Goal: Task Accomplishment & Management: Complete application form

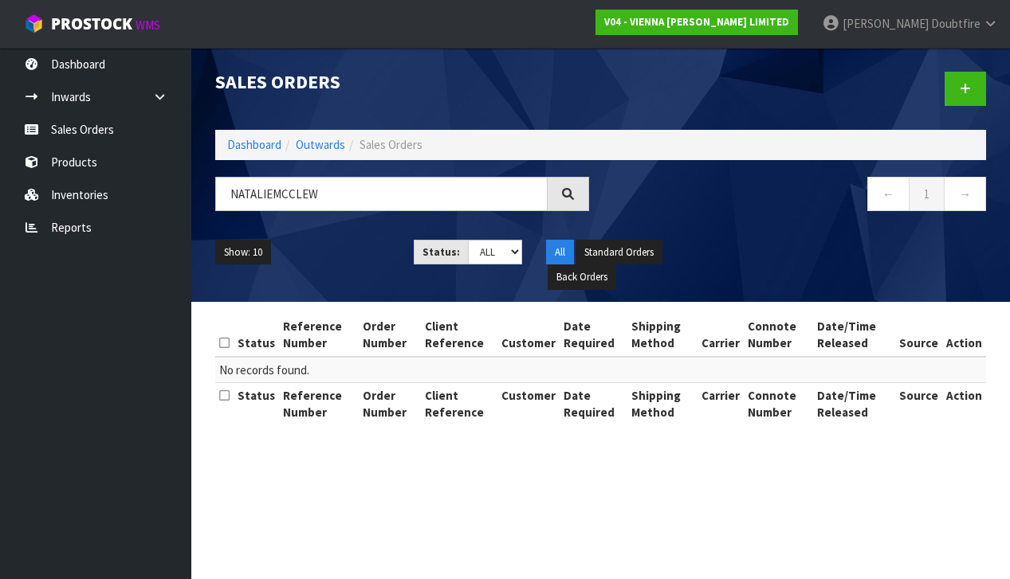
click at [273, 197] on input "NATALIEMCCLEW" at bounding box center [381, 194] width 332 height 34
click at [378, 195] on input "[PERSON_NAME]" at bounding box center [381, 194] width 332 height 34
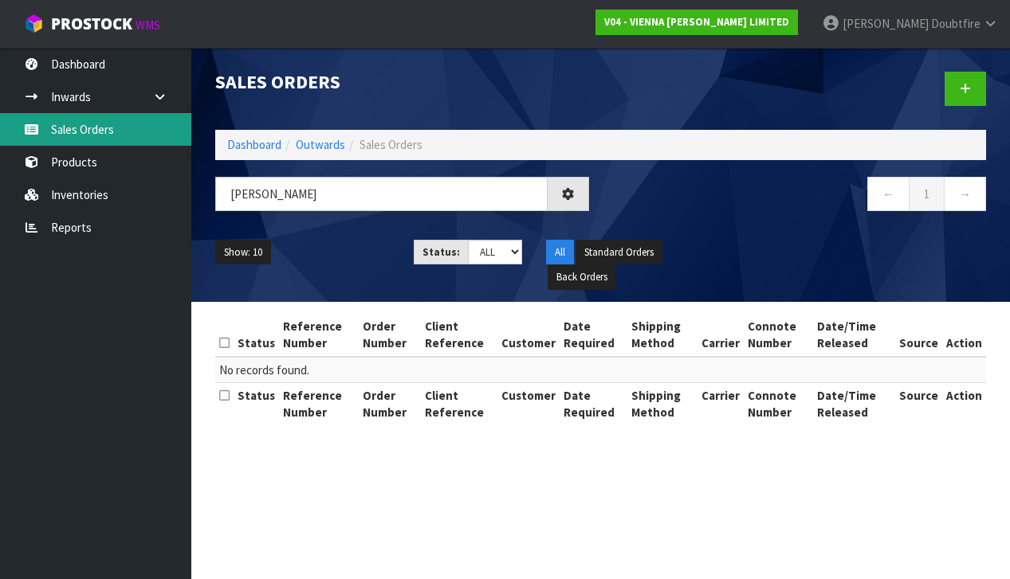
click at [81, 131] on link "Sales Orders" at bounding box center [95, 129] width 191 height 33
click at [79, 131] on link "Sales Orders" at bounding box center [95, 129] width 191 height 33
click at [85, 133] on link "Sales Orders" at bounding box center [95, 129] width 191 height 33
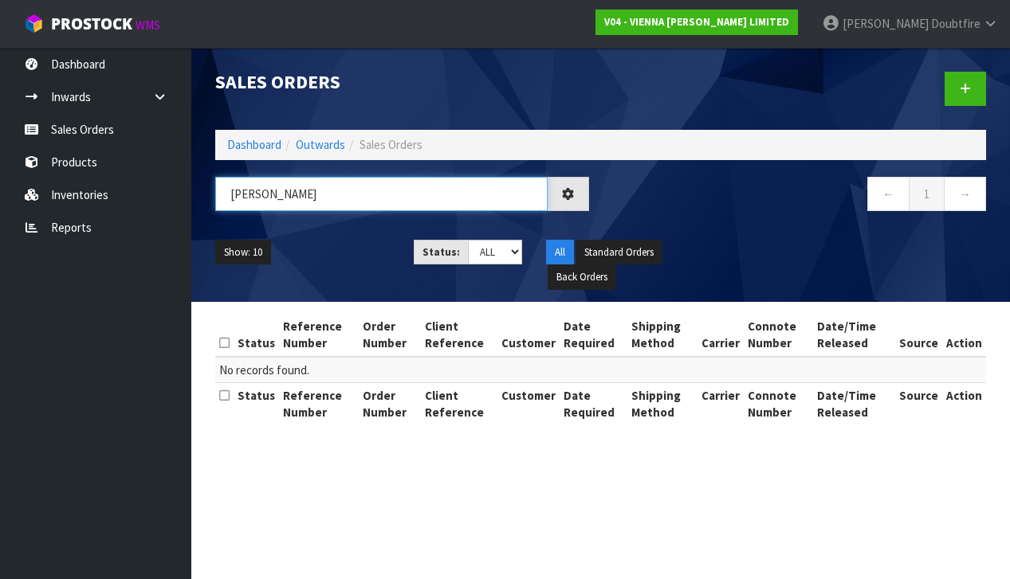
click at [336, 190] on input "[PERSON_NAME]" at bounding box center [381, 194] width 332 height 34
type input "N"
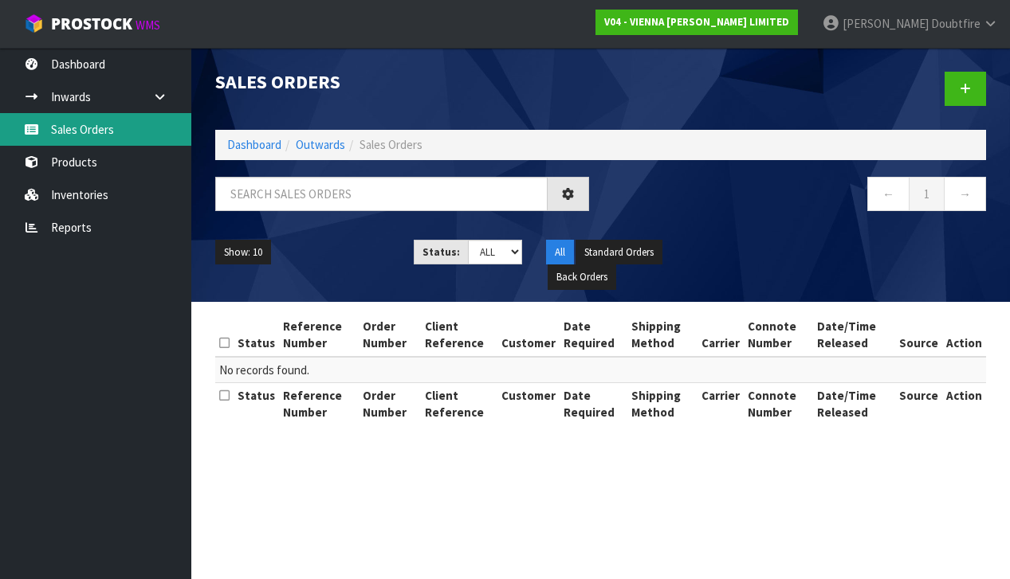
click at [92, 139] on link "Sales Orders" at bounding box center [95, 129] width 191 height 33
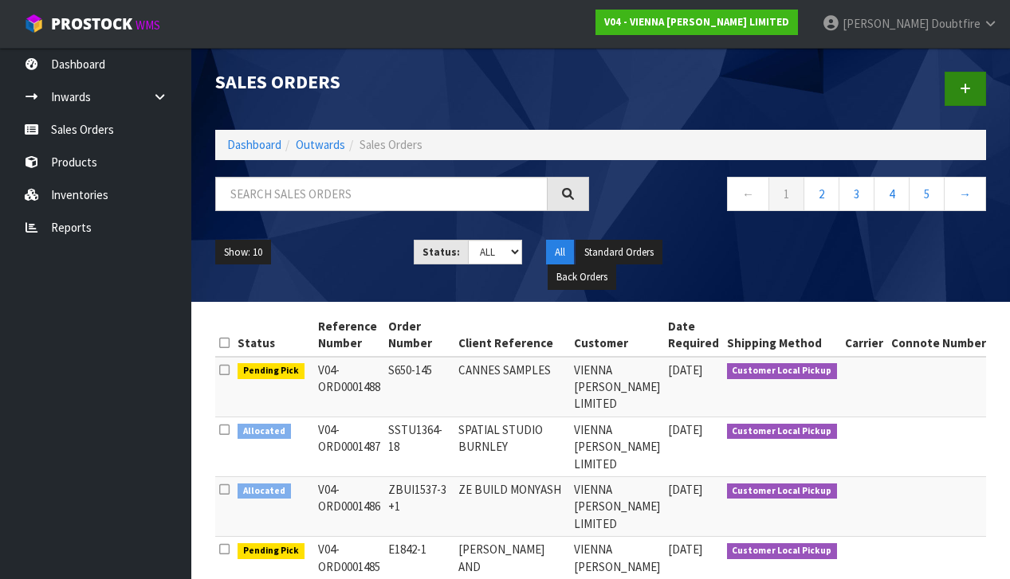
click at [959, 95] on link at bounding box center [964, 89] width 41 height 34
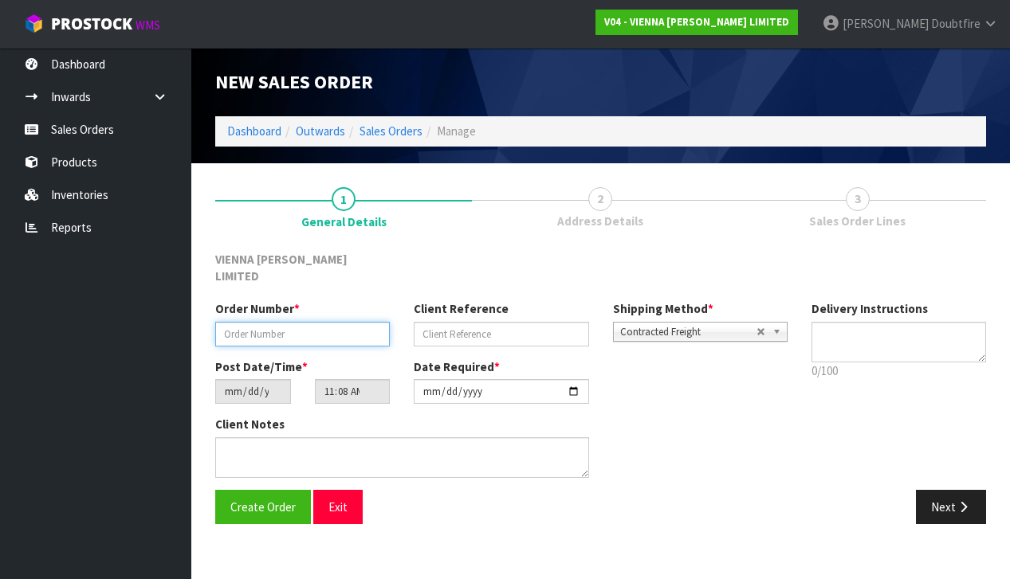
paste input "NMCC1348-1"
click at [261, 490] on button "Create Order" at bounding box center [263, 507] width 96 height 34
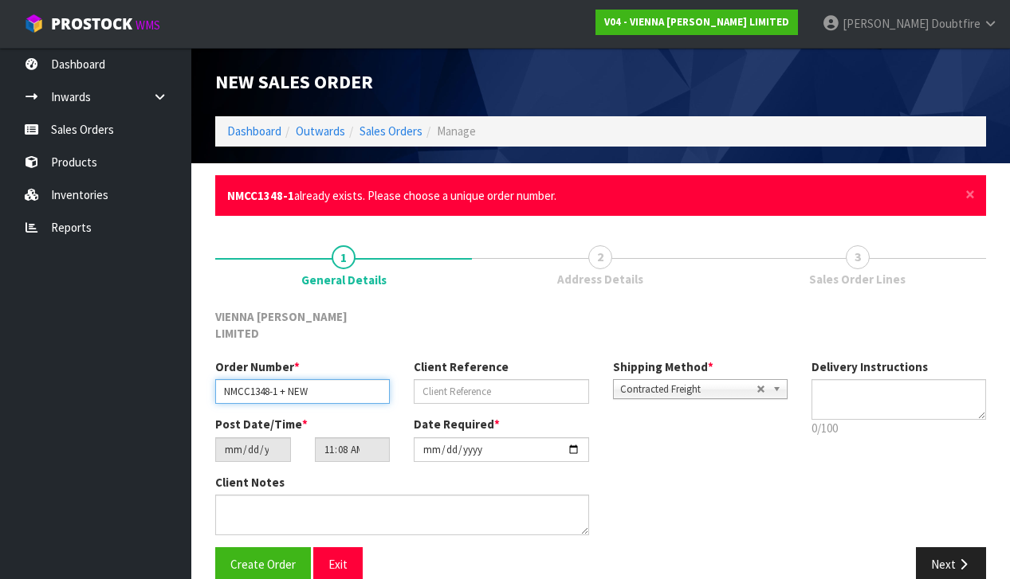
type input "NMCC1348-1 + NEW"
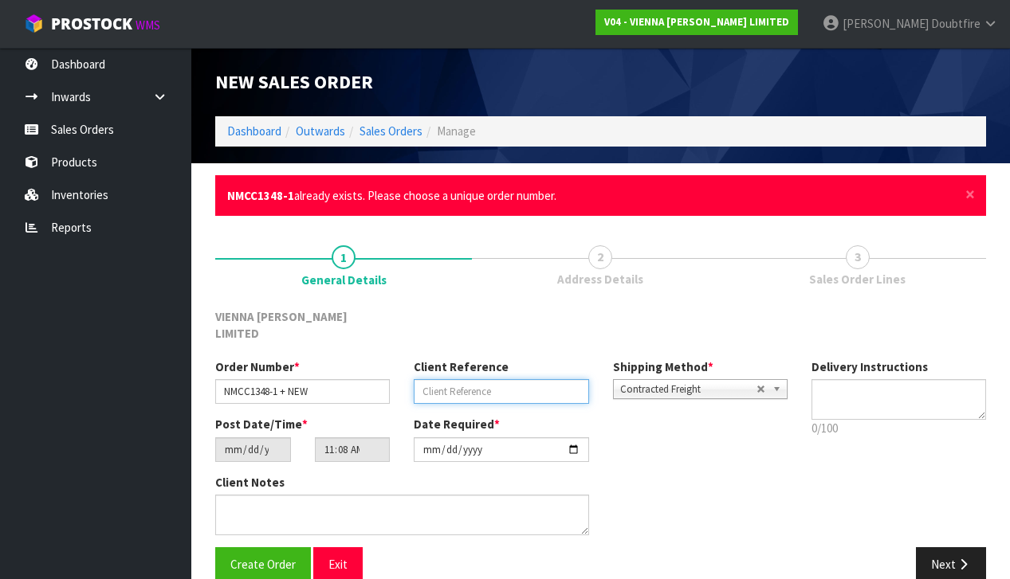
click at [428, 379] on input "text" at bounding box center [501, 391] width 175 height 25
type input "[PERSON_NAME]"
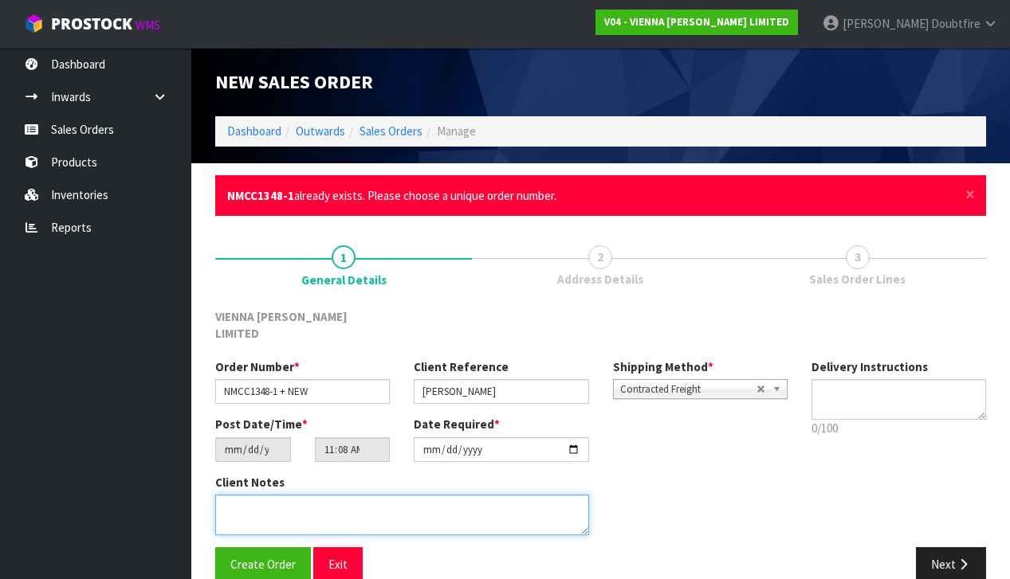
click at [281, 495] on textarea at bounding box center [402, 515] width 374 height 41
type textarea "[PERSON_NAME]"
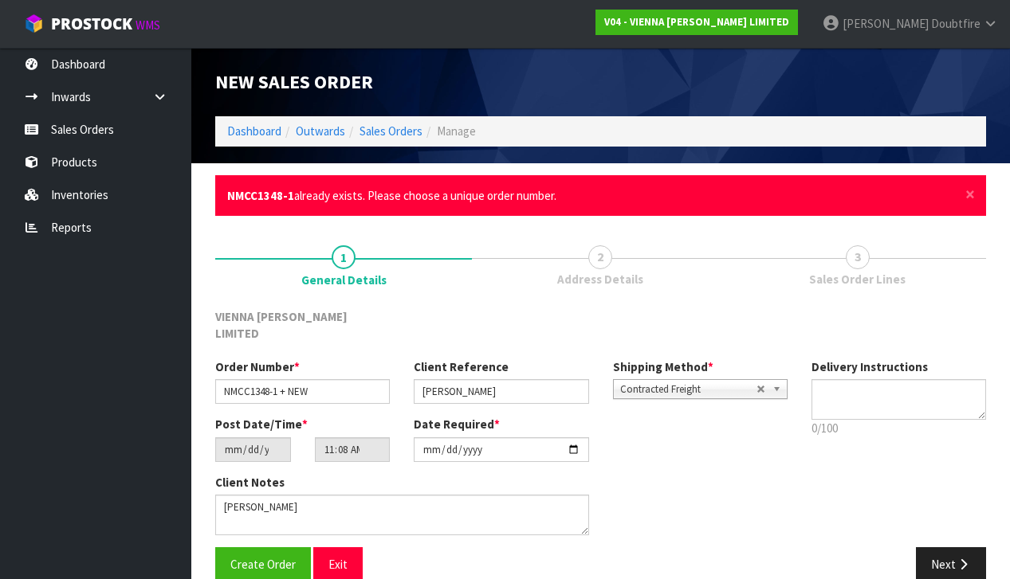
click at [686, 380] on span "Contracted Freight" at bounding box center [688, 389] width 136 height 19
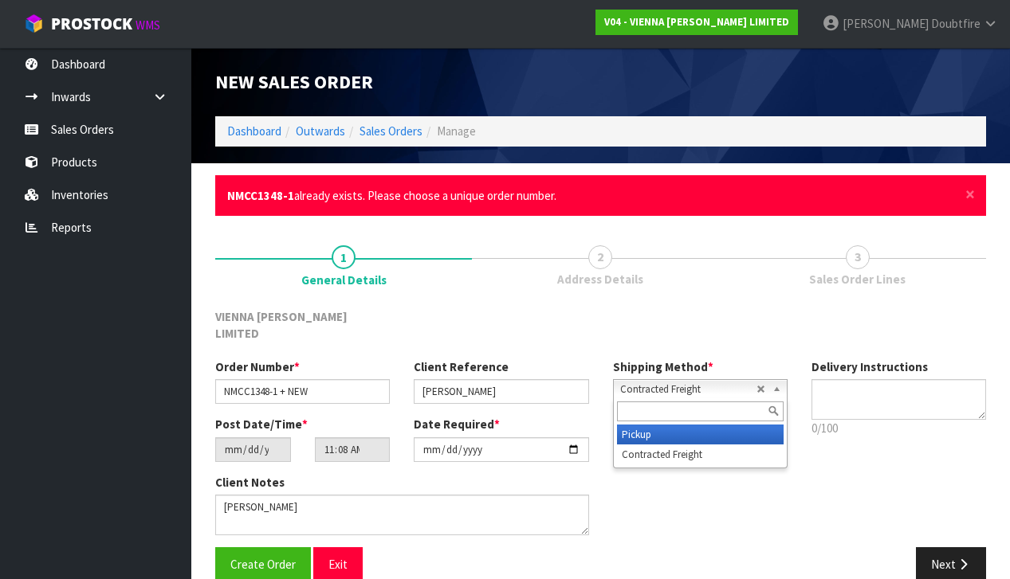
click at [654, 425] on li "Pickup" at bounding box center [700, 435] width 167 height 20
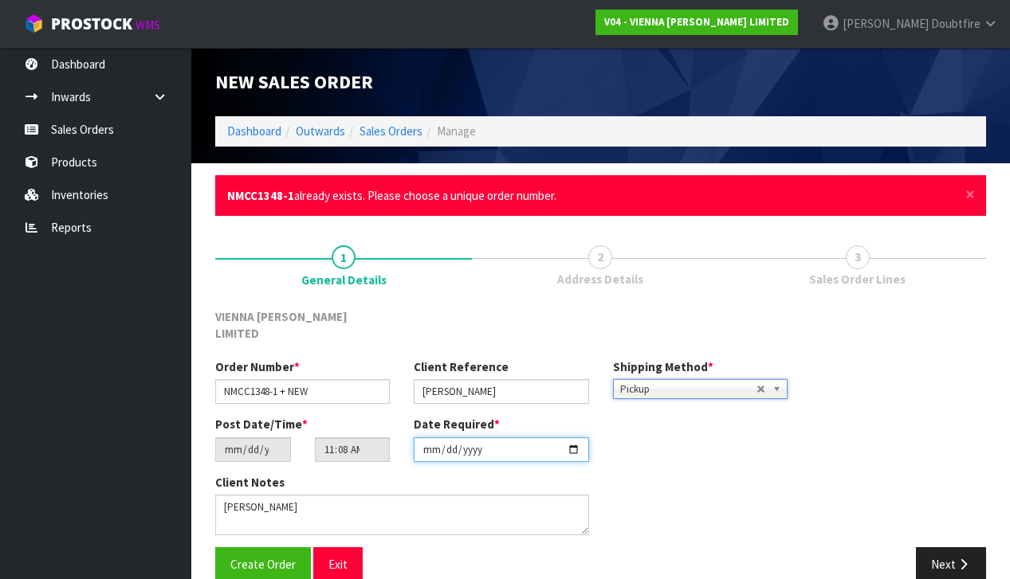
click at [429, 442] on input "[DATE]" at bounding box center [501, 450] width 175 height 25
type input "[DATE]"
click at [685, 478] on div "Client Notes" at bounding box center [501, 510] width 596 height 73
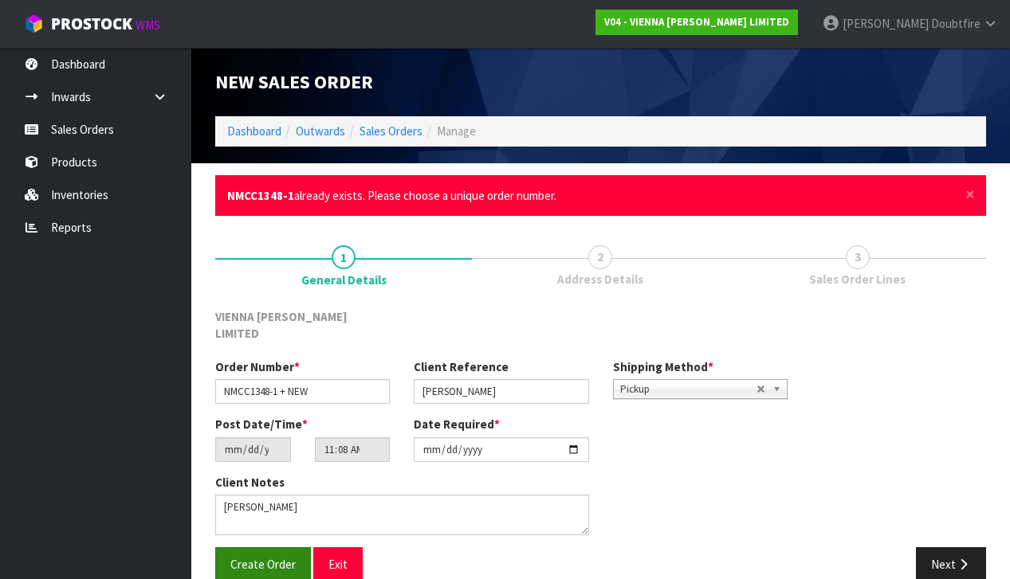
click at [265, 557] on span "Create Order" at bounding box center [262, 564] width 65 height 15
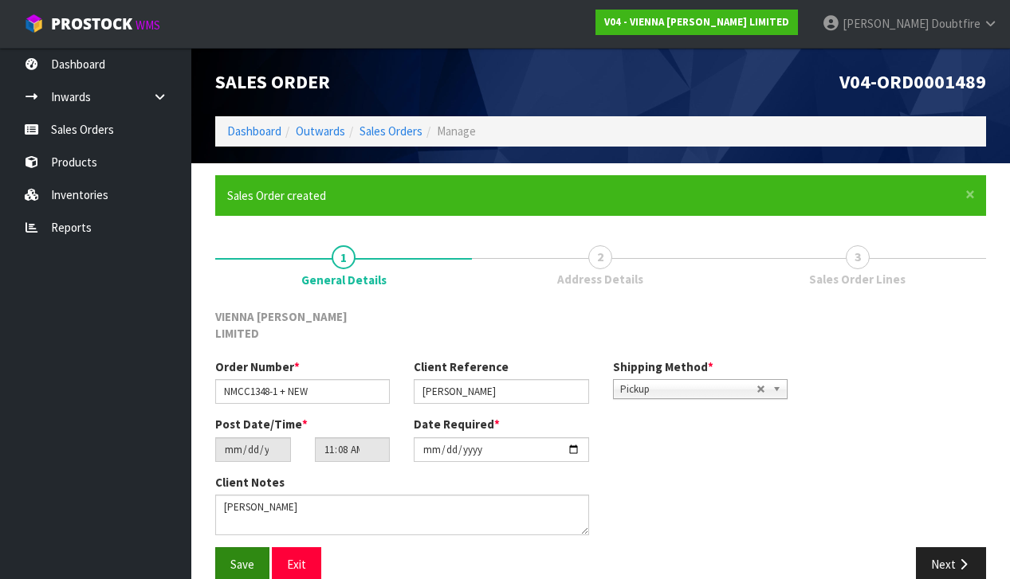
click at [234, 557] on span "Save" at bounding box center [242, 564] width 24 height 15
click at [951, 548] on button "Next" at bounding box center [951, 565] width 70 height 34
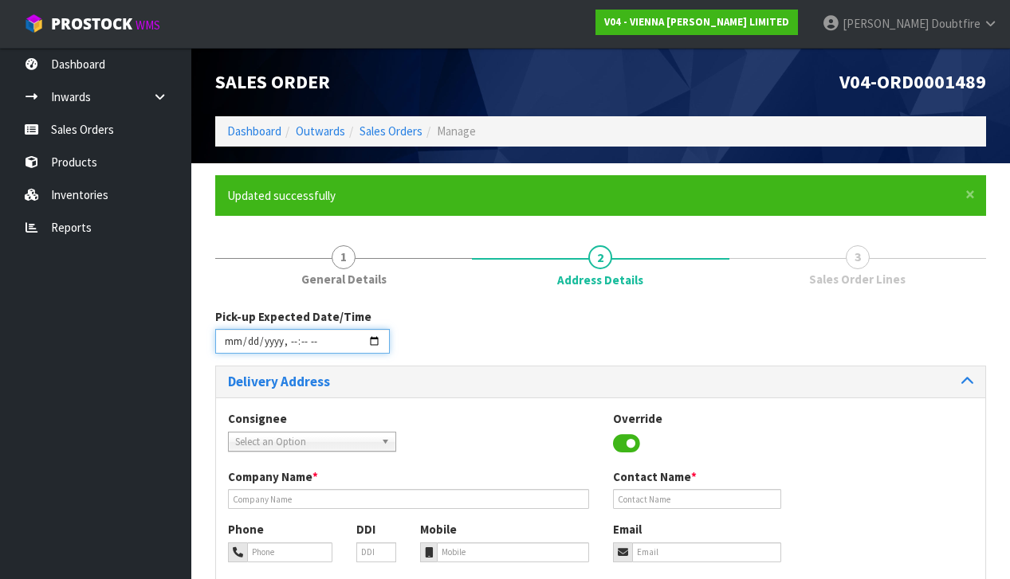
click at [231, 354] on input "datetime-local" at bounding box center [302, 341] width 175 height 25
type input "[DATE]T11:09"
click at [472, 391] on div "Delivery Address" at bounding box center [600, 382] width 769 height 31
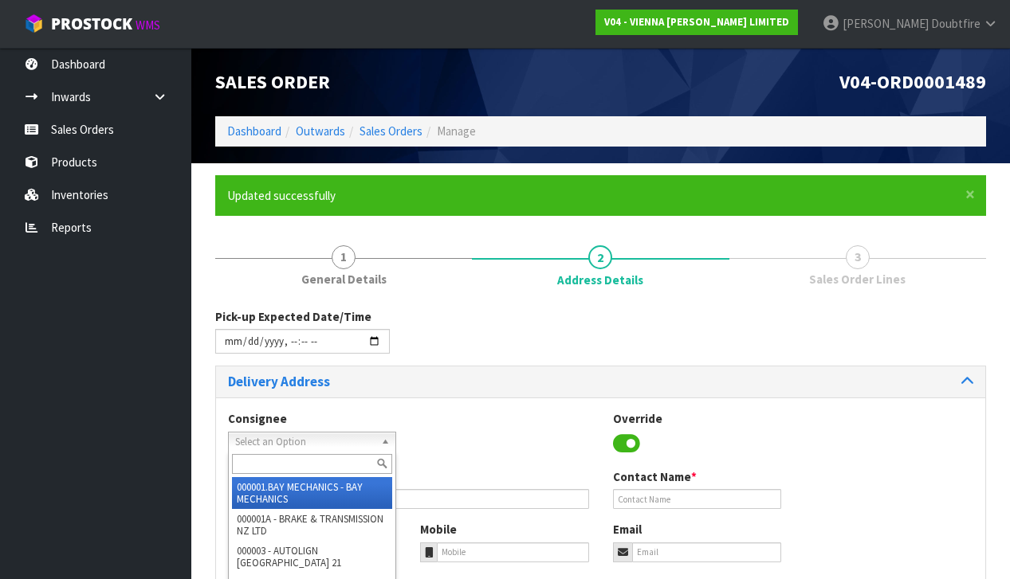
click at [269, 438] on span "Select an Option" at bounding box center [304, 442] width 139 height 19
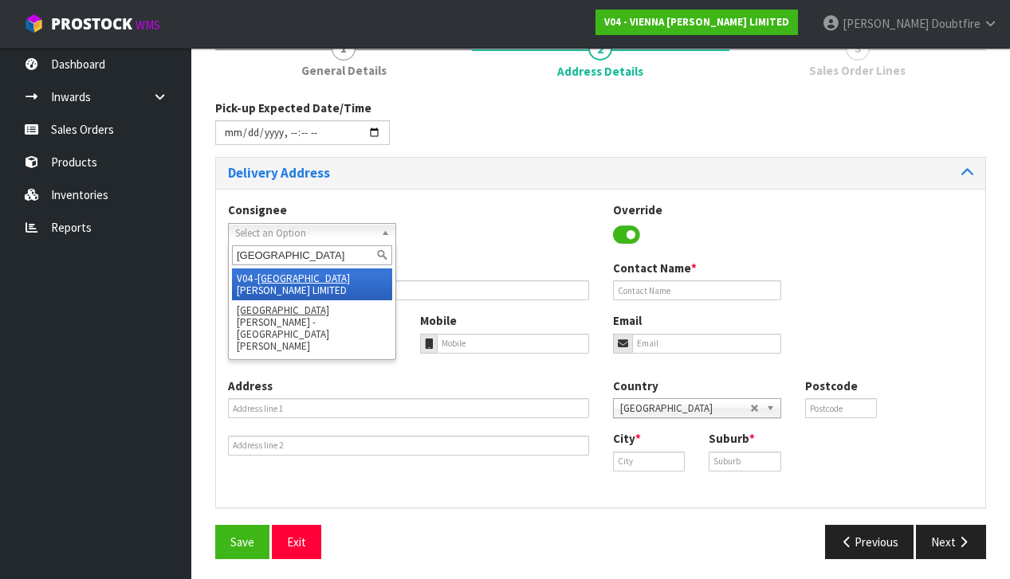
scroll to position [208, 0]
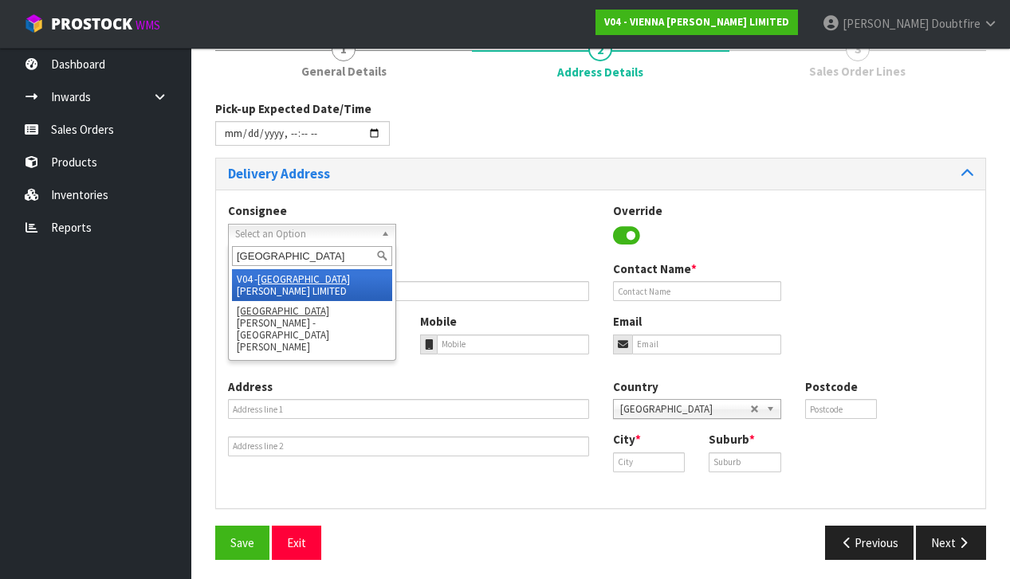
type input "[GEOGRAPHIC_DATA]"
click at [303, 277] on li "V04 - VIENNA [PERSON_NAME] LIMITED" at bounding box center [312, 285] width 160 height 32
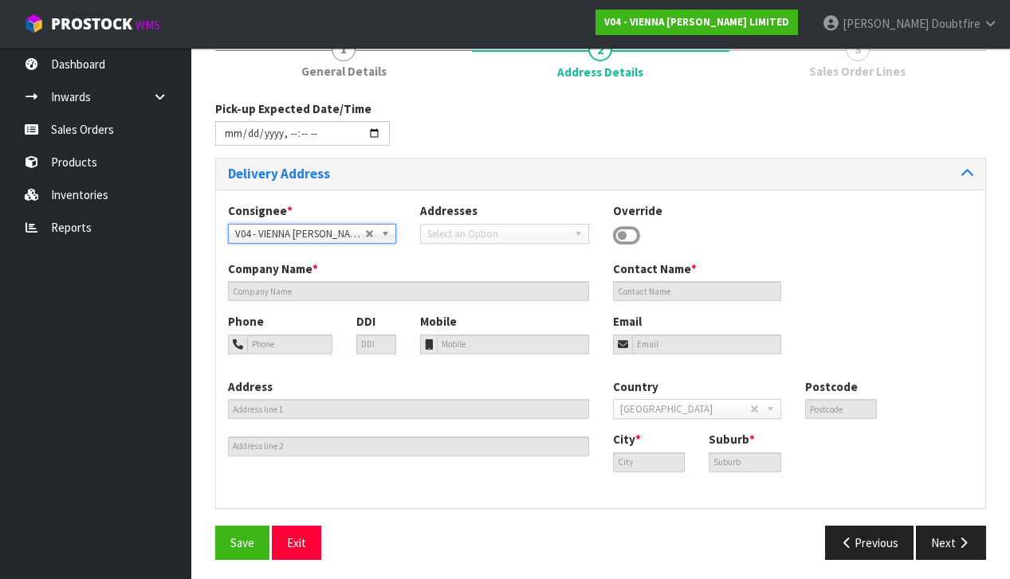
type input "VIENNA [PERSON_NAME] LIMITED"
type input "[PERSON_NAME]"
type input "[PHONE_NUMBER]"
type input "[PERSON_NAME][EMAIL_ADDRESS][DOMAIN_NAME]"
type input "2 ROXBURGH ST"
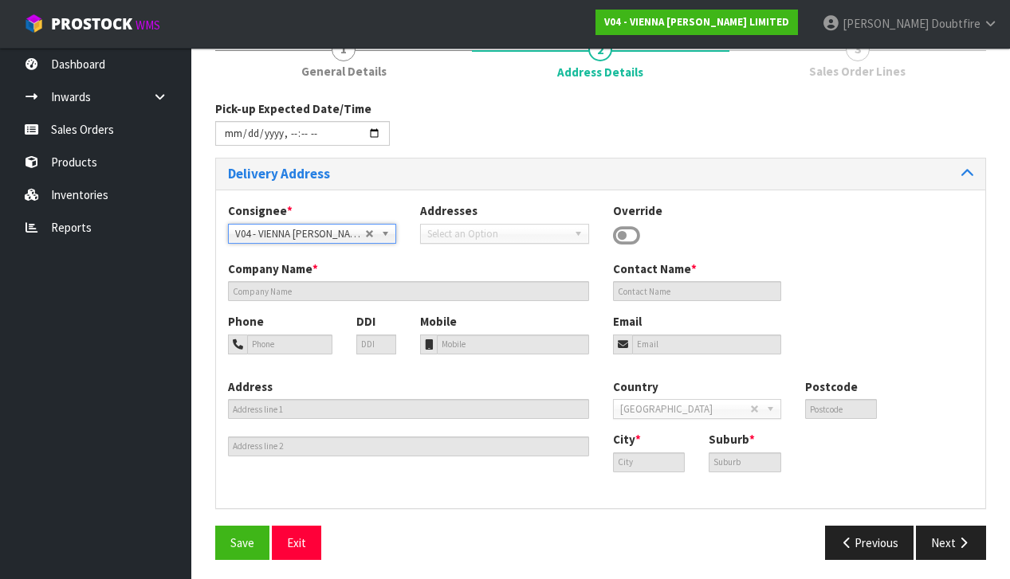
type input "1023"
type input "[GEOGRAPHIC_DATA]"
type input "NEWMARKET"
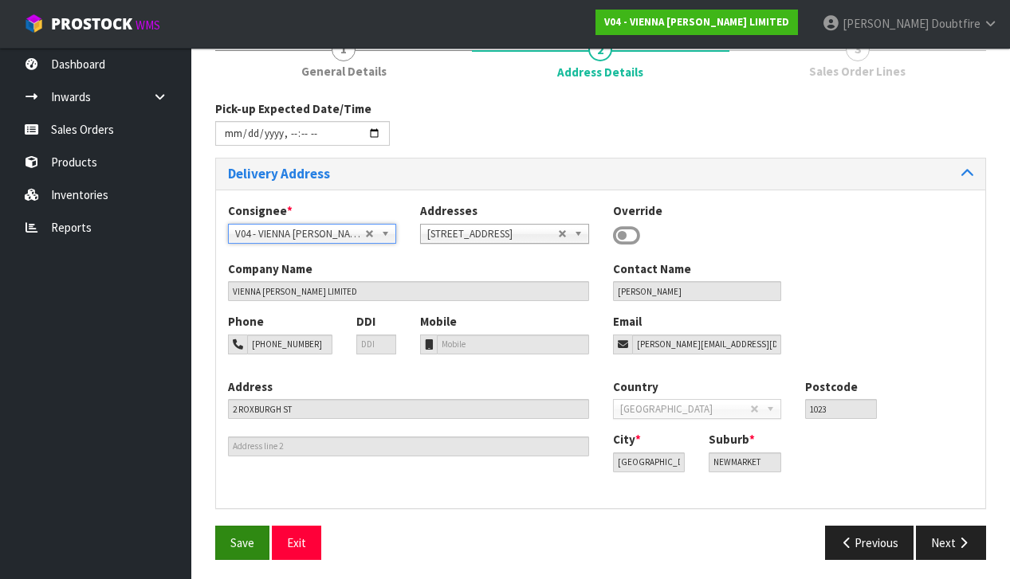
click at [250, 540] on span "Save" at bounding box center [242, 543] width 24 height 15
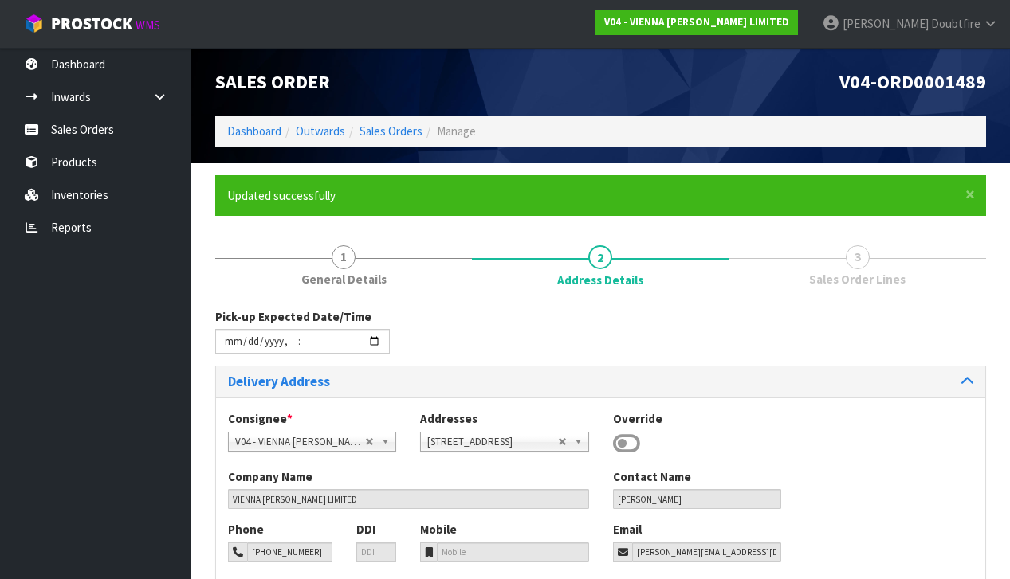
type input "[DATE]T11:09"
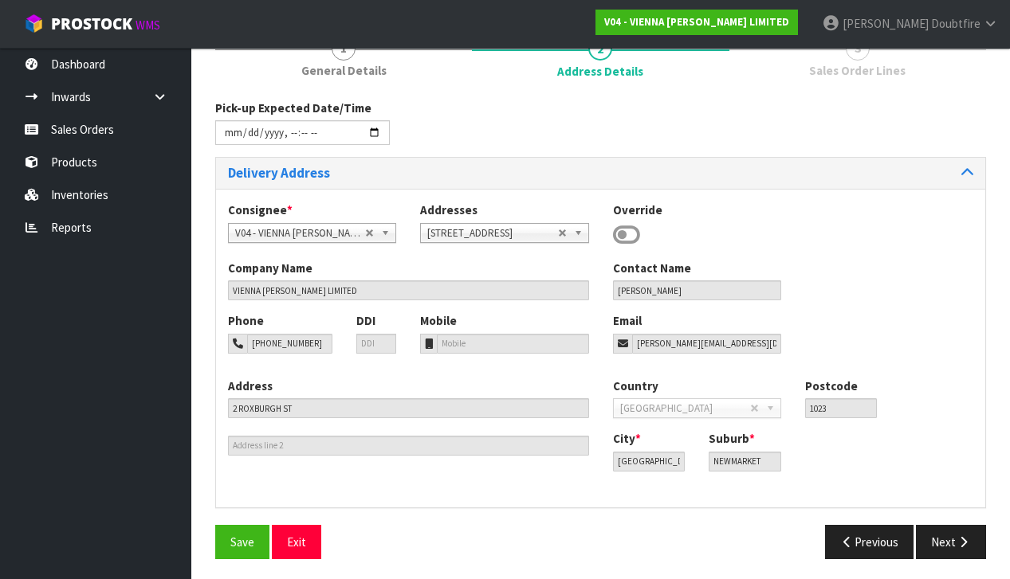
scroll to position [208, 0]
click at [964, 537] on icon "button" at bounding box center [963, 543] width 15 height 12
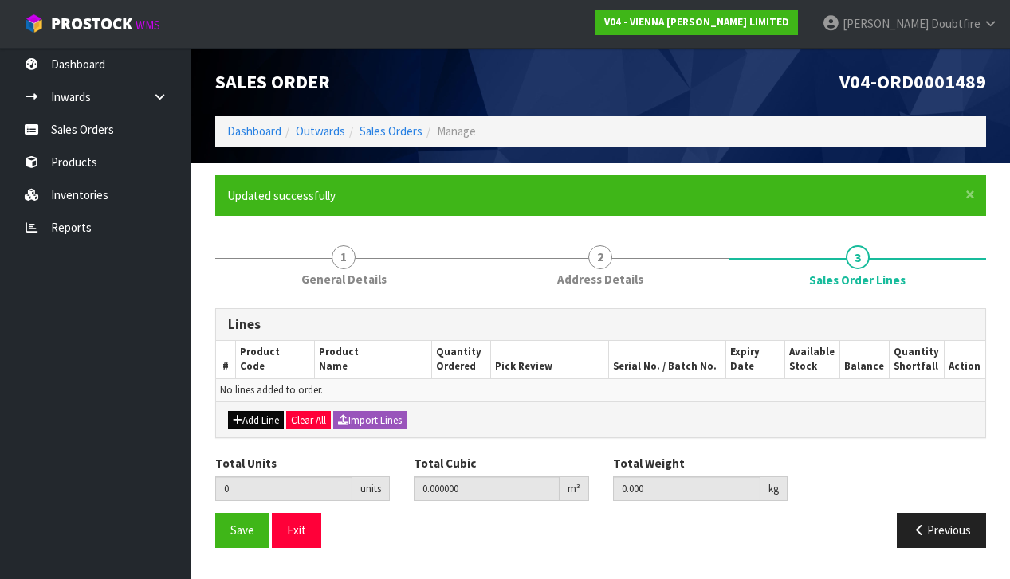
click at [257, 415] on button "Add Line" at bounding box center [256, 420] width 56 height 19
type input "0"
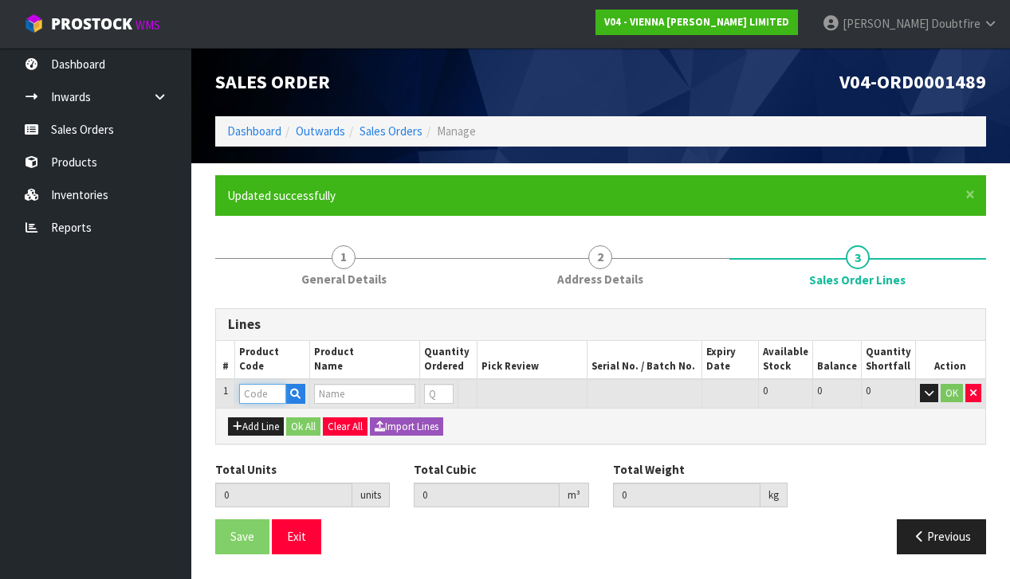
click at [256, 393] on input "text" at bounding box center [262, 394] width 47 height 20
type input "PARA"
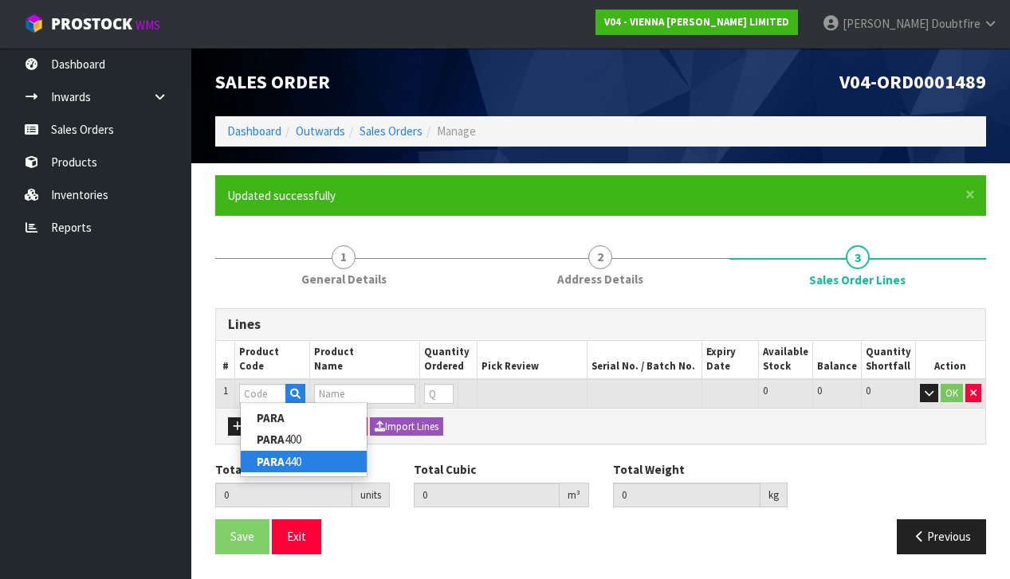
click at [292, 455] on link "PARA 440" at bounding box center [304, 462] width 126 height 22
type input "PARA 440"
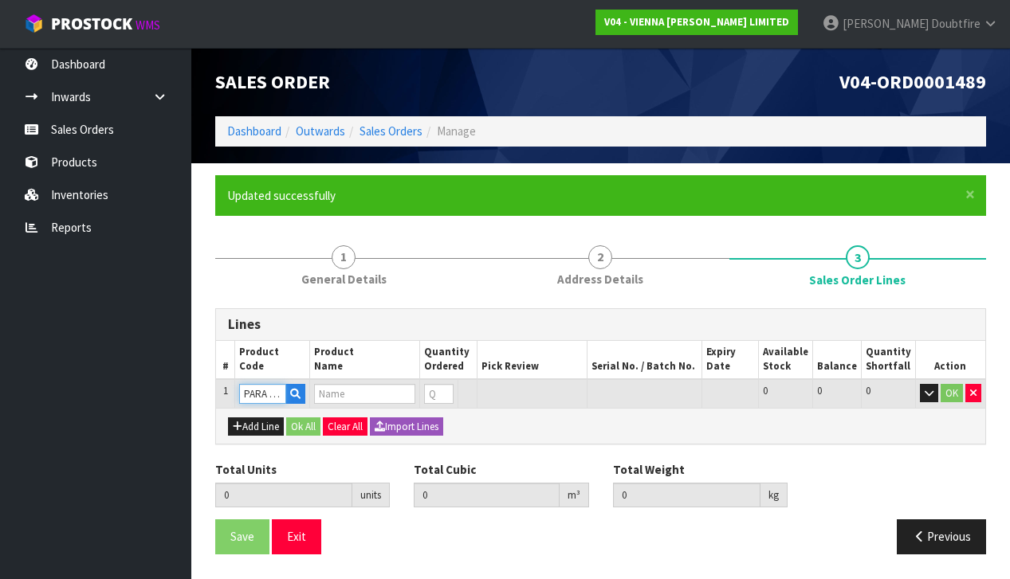
type input "0.000000"
type input "0.000"
type input "PARABOND 440"
type input "1"
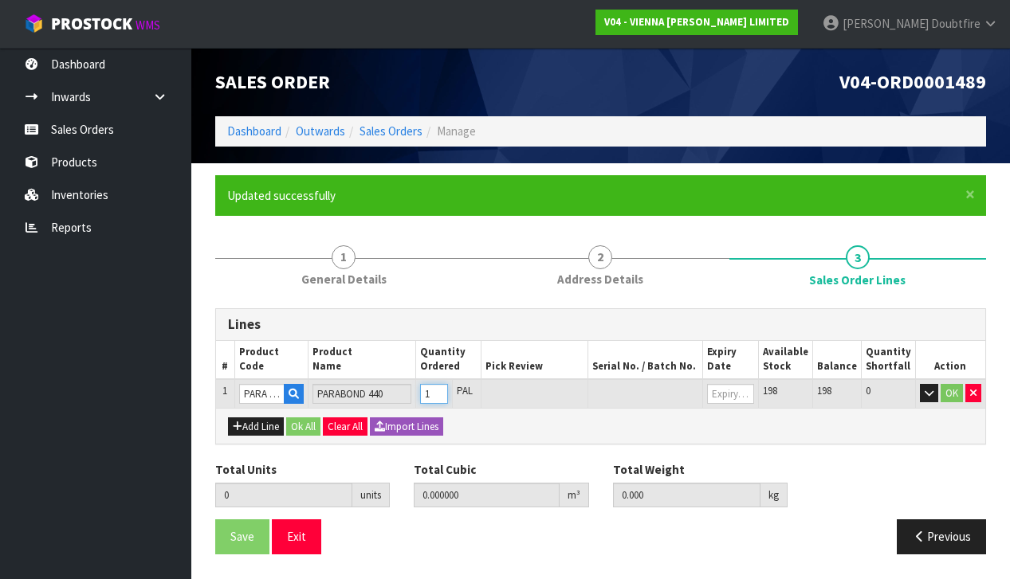
type input "0.0207"
type input "15.8"
click at [447, 387] on input "1" at bounding box center [434, 394] width 28 height 20
type input "0"
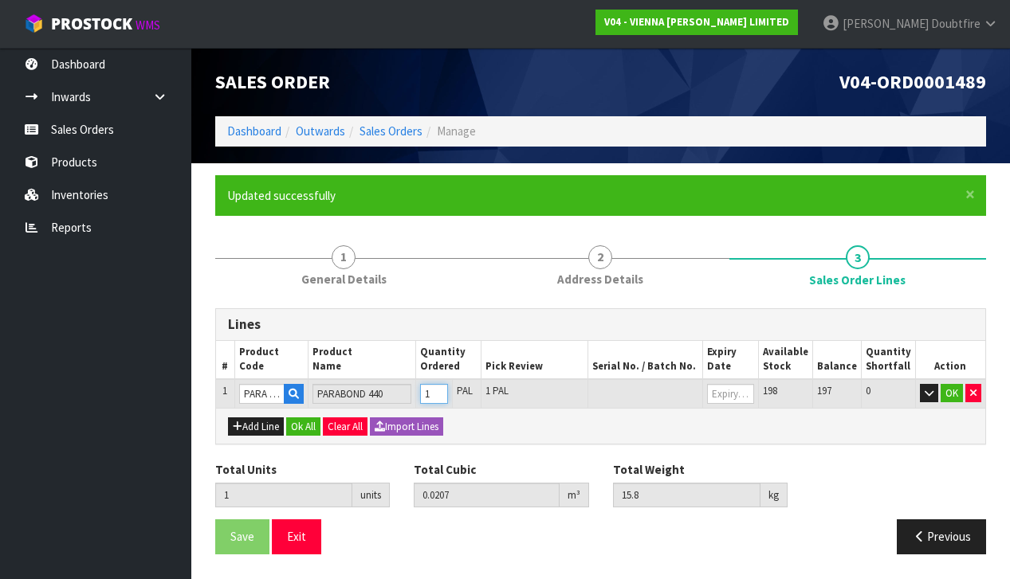
type input "0"
type input "1"
type input "0.0207"
type input "15.8"
type input "1"
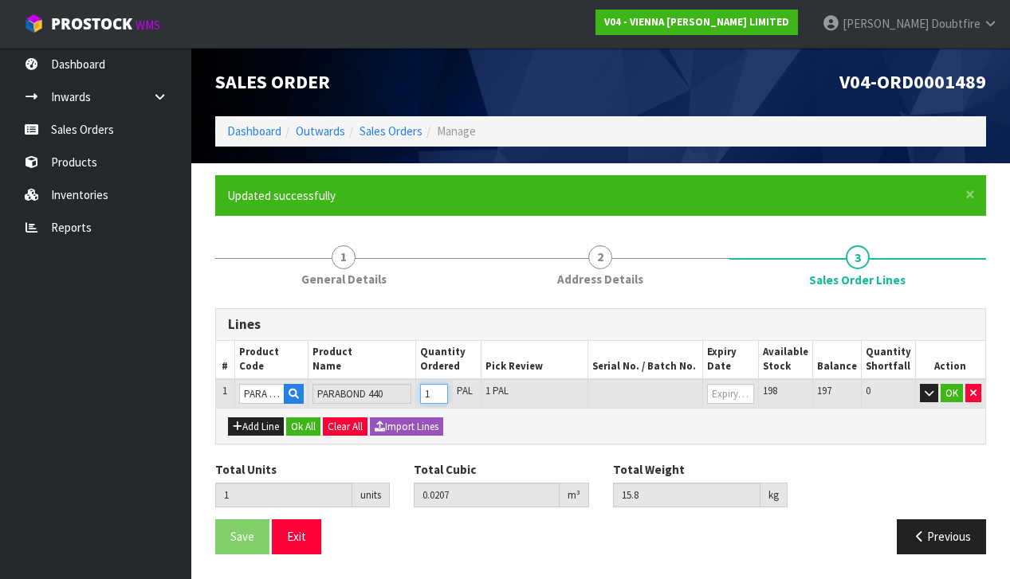
type input "15"
type input "0.3105"
type input "237"
type input "15"
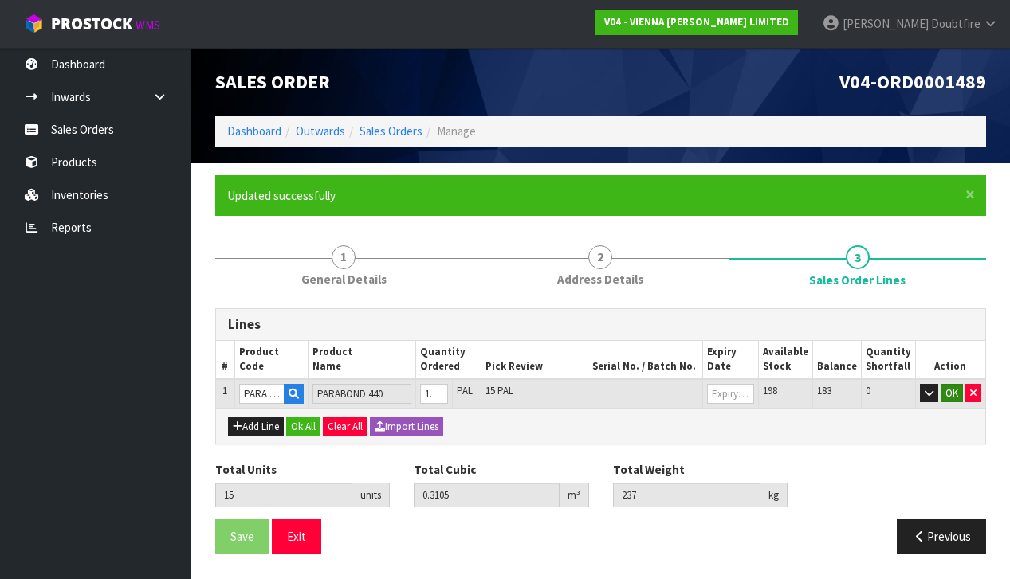
click at [952, 387] on button "OK" at bounding box center [951, 393] width 22 height 19
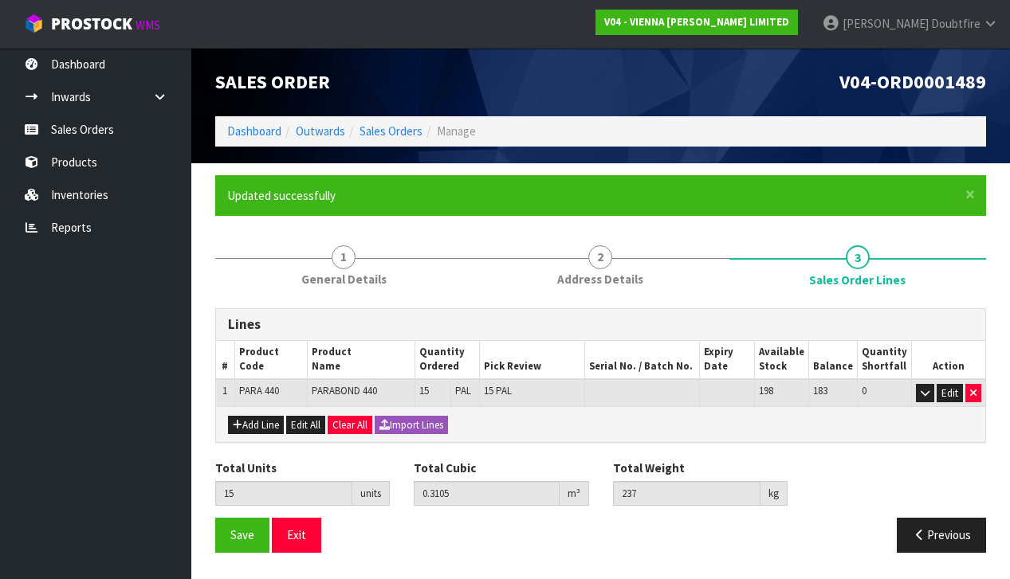
scroll to position [0, 0]
click at [239, 541] on button "Save" at bounding box center [242, 535] width 54 height 34
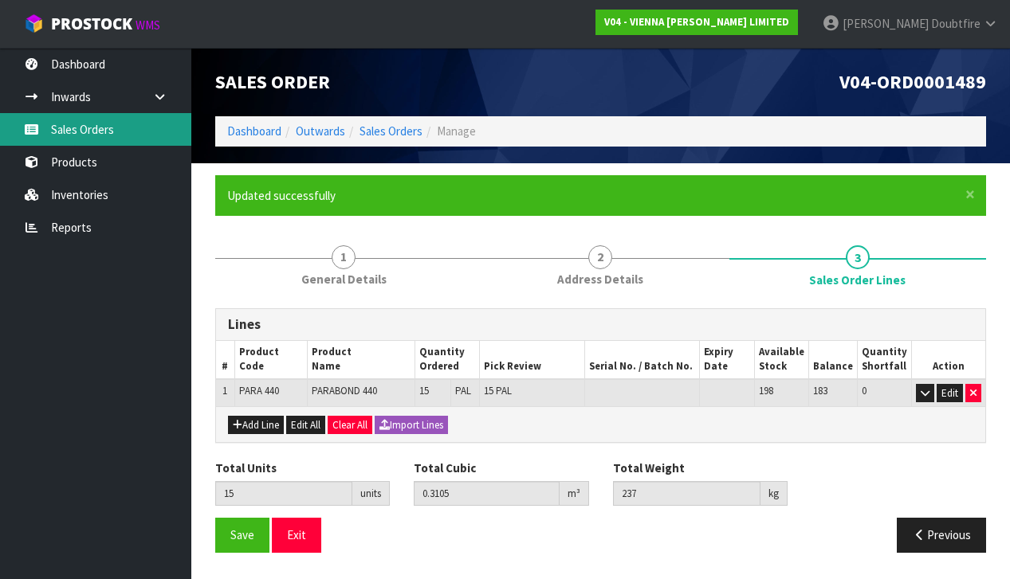
click at [73, 130] on link "Sales Orders" at bounding box center [95, 129] width 191 height 33
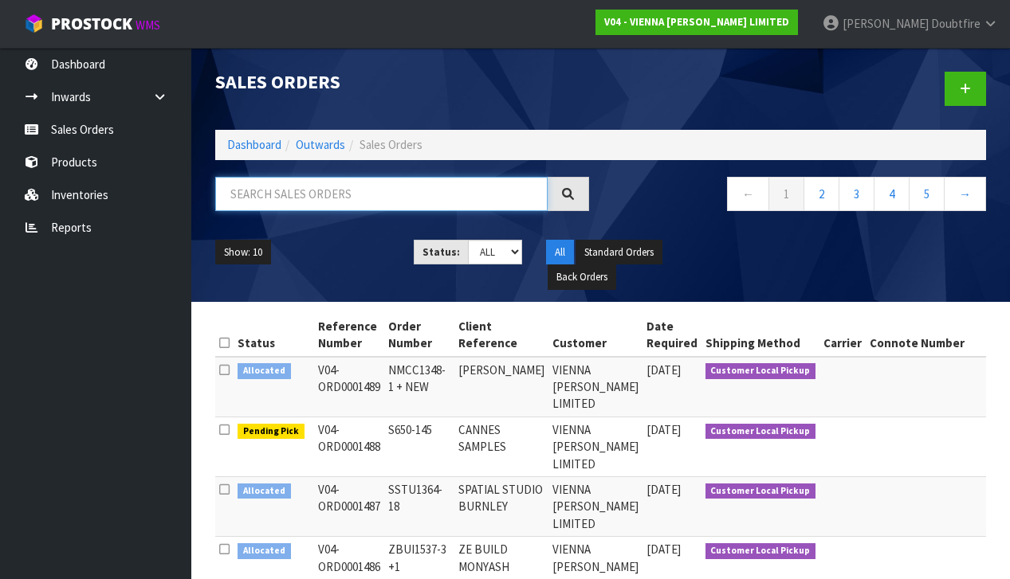
click at [376, 198] on input "text" at bounding box center [381, 194] width 332 height 34
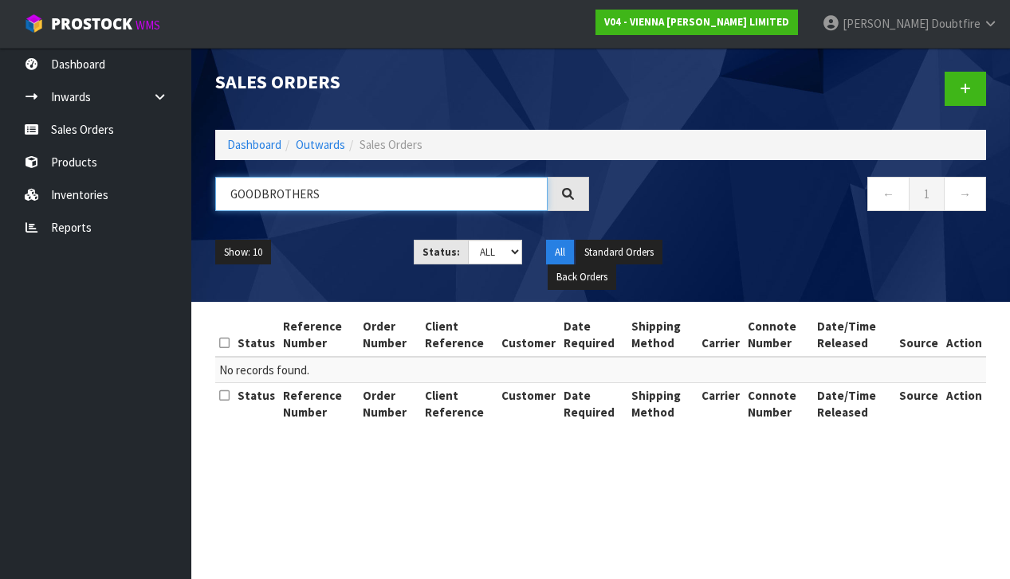
click at [262, 195] on input "GOODBROTHERS" at bounding box center [381, 194] width 332 height 34
click at [357, 194] on input "GOOD BROTHERS" at bounding box center [381, 194] width 332 height 34
type input "GOOD BROTHERS"
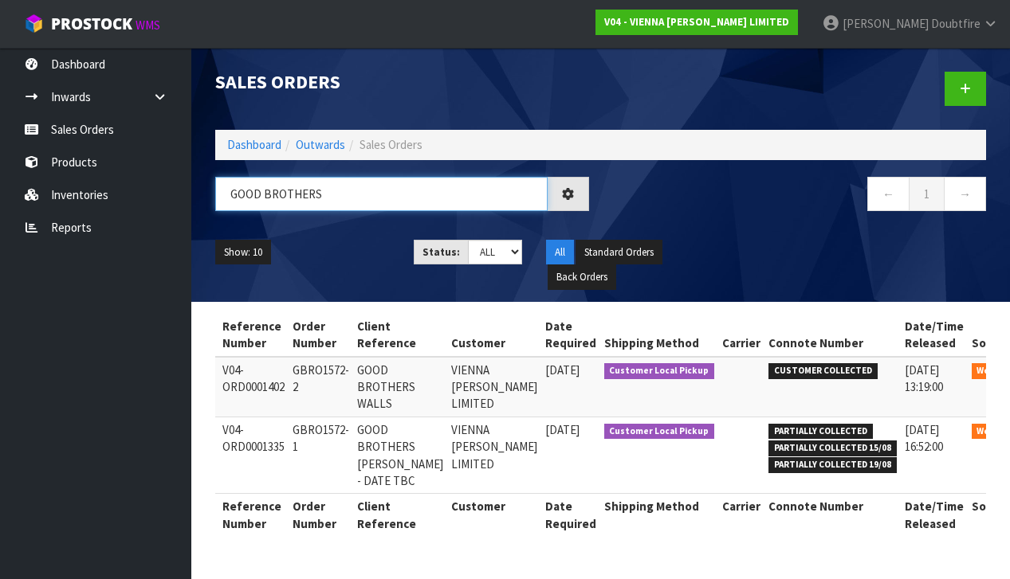
scroll to position [0, 1]
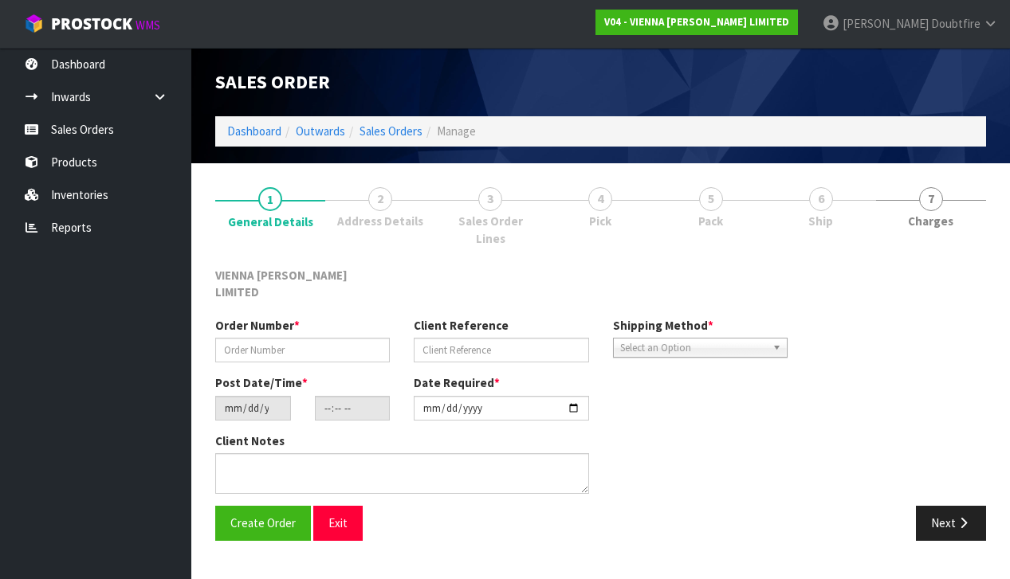
type input "GBRO1572-2"
type input "GOOD BROTHERS WALLS"
type input "[DATE]"
type input "09:23:00.000"
type input "[DATE]"
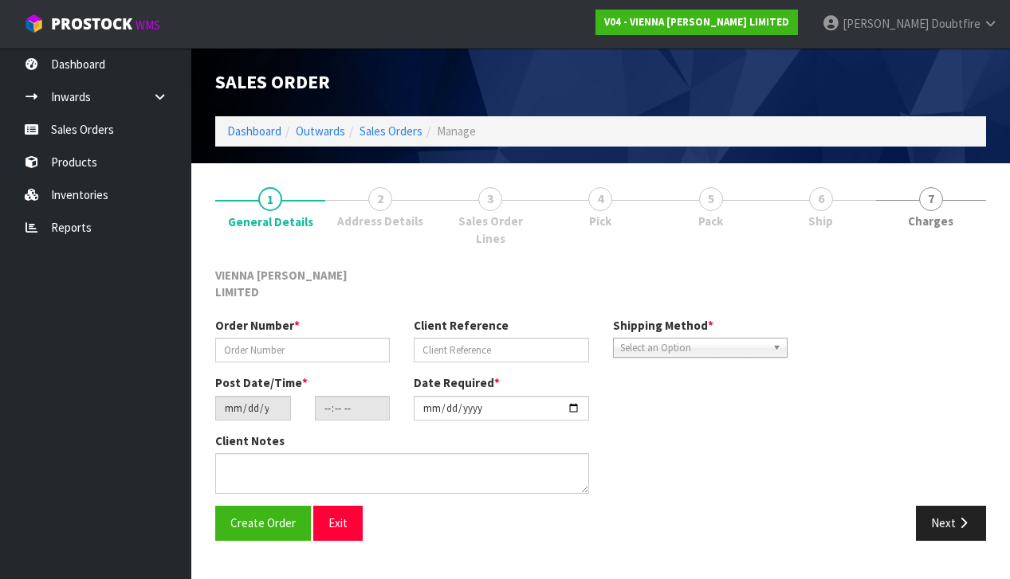
type textarea "GOOD BROTHERS WALLS COLLECTION IS NOW [DATE]"
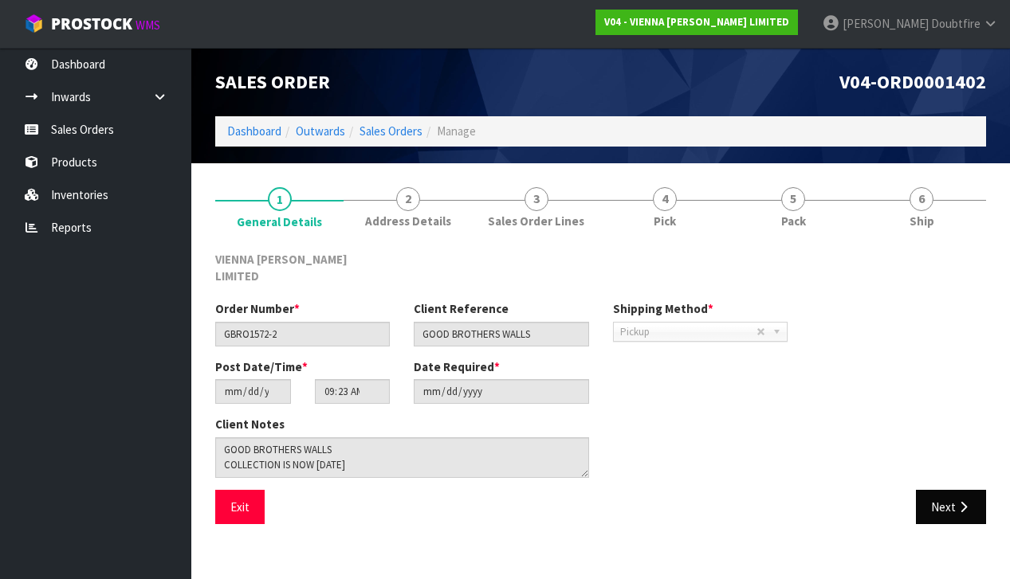
click at [949, 490] on button "Next" at bounding box center [951, 507] width 70 height 34
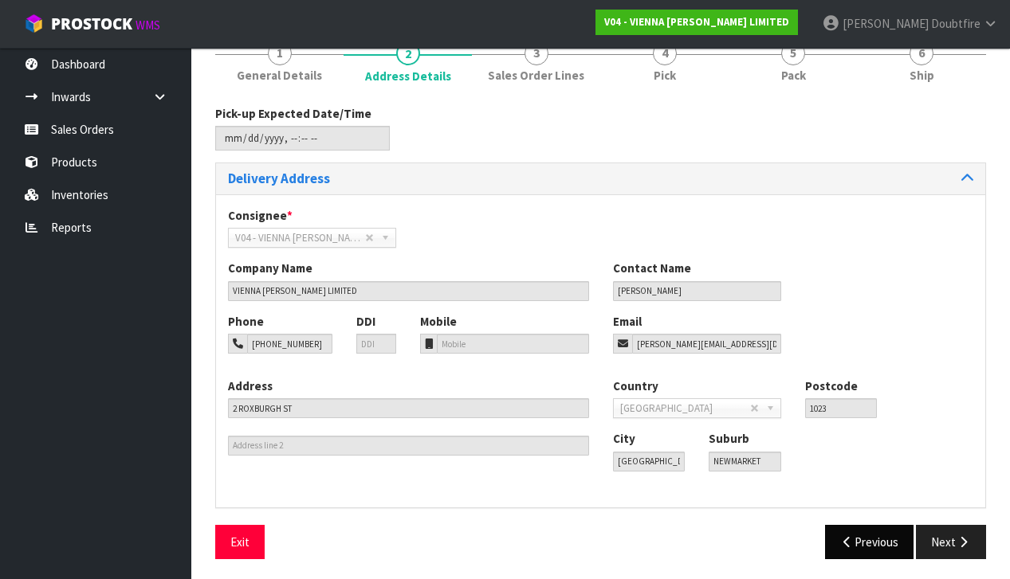
scroll to position [145, 0]
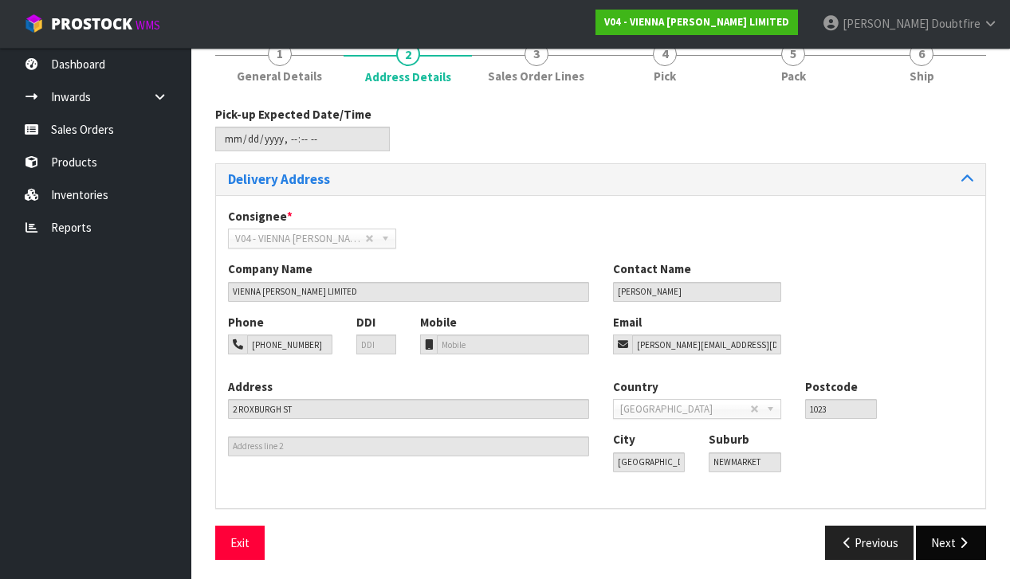
click at [954, 533] on button "Next" at bounding box center [951, 543] width 70 height 34
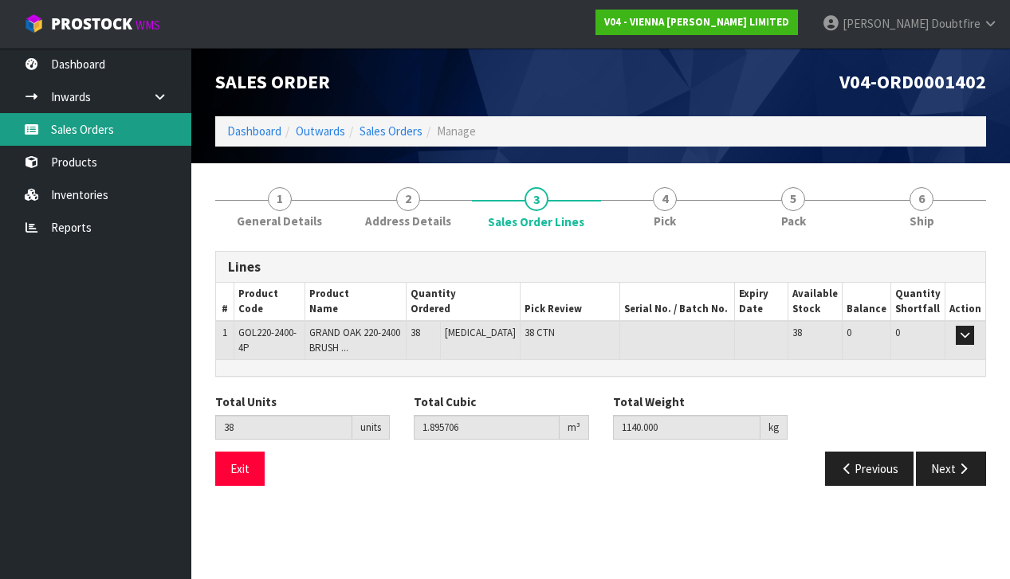
click at [93, 131] on link "Sales Orders" at bounding box center [95, 129] width 191 height 33
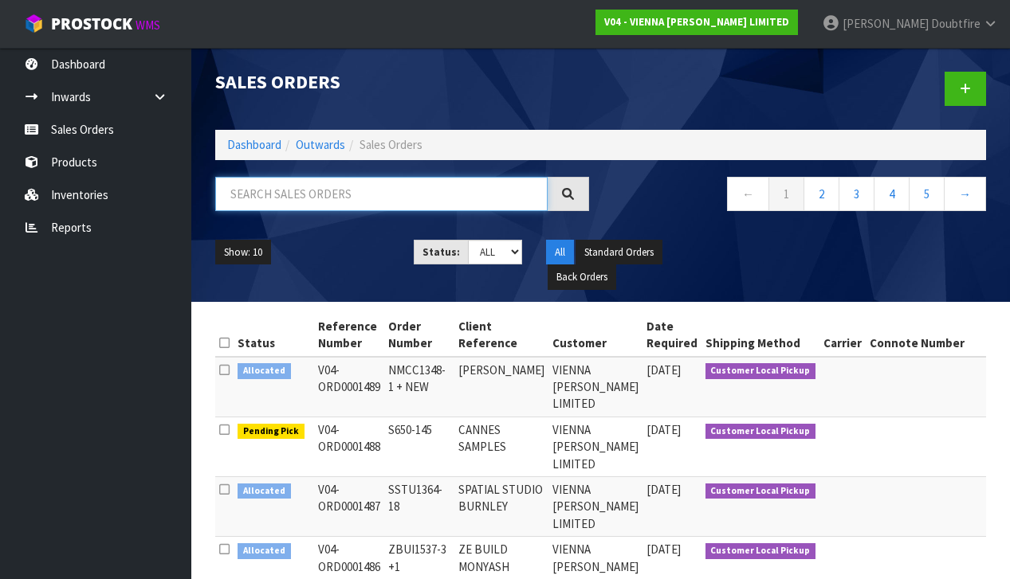
click at [296, 198] on input "text" at bounding box center [381, 194] width 332 height 34
type input "1335"
